Goal: Information Seeking & Learning: Learn about a topic

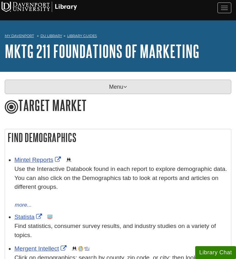
click at [115, 87] on p "Menu" at bounding box center [118, 87] width 226 height 14
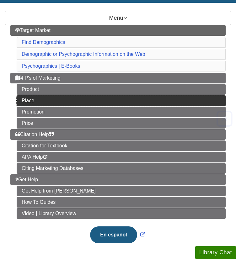
scroll to position [74, 0]
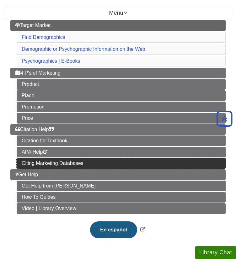
click at [85, 158] on link "Citing Marketing Databases" at bounding box center [121, 163] width 209 height 11
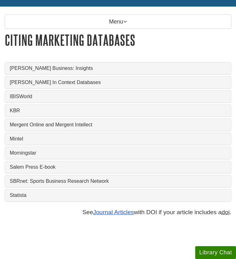
scroll to position [68, 0]
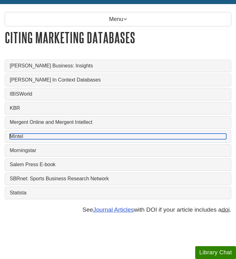
click at [39, 134] on link "Mintel" at bounding box center [118, 137] width 216 height 6
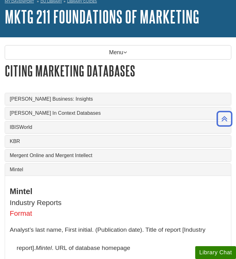
scroll to position [26, 0]
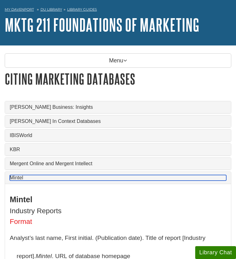
click at [127, 175] on link "Mintel" at bounding box center [118, 178] width 216 height 6
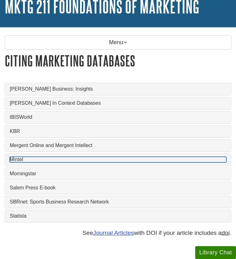
scroll to position [45, 0]
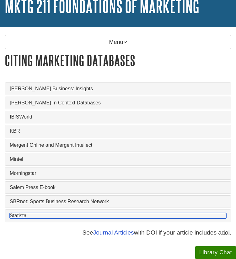
click at [104, 213] on link "Statista" at bounding box center [118, 216] width 216 height 6
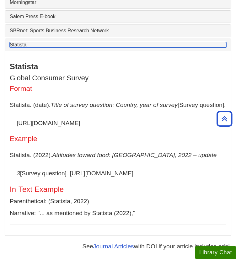
scroll to position [216, 0]
